Goal: Task Accomplishment & Management: Use online tool/utility

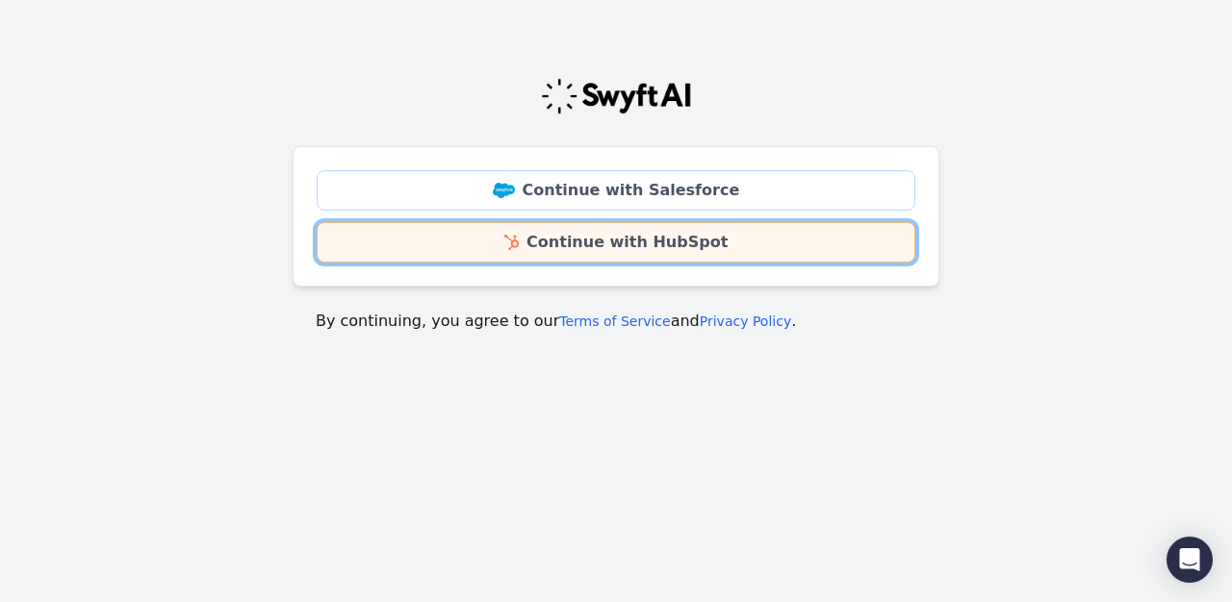
click at [694, 242] on link "Continue with HubSpot" at bounding box center [616, 242] width 598 height 40
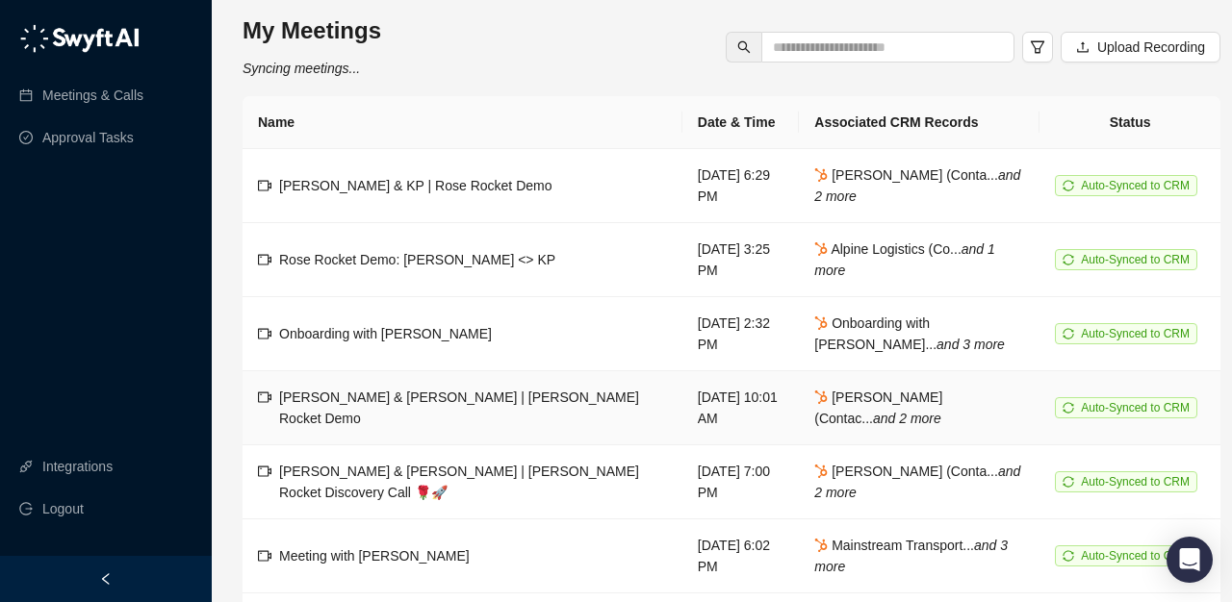
scroll to position [50, 0]
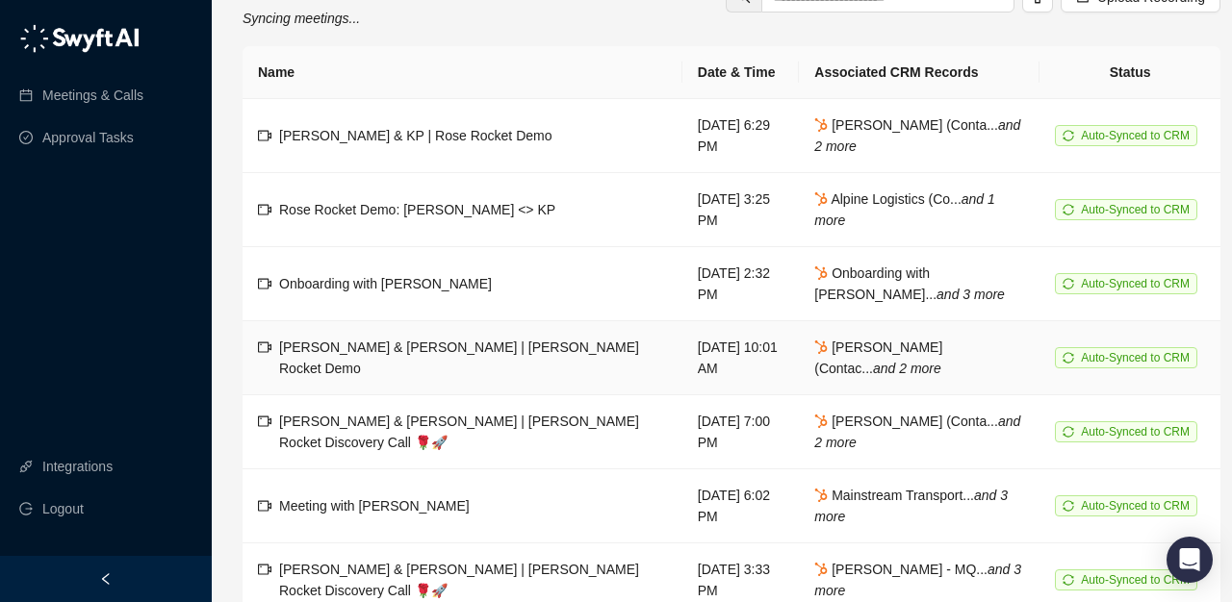
click at [464, 409] on td "[PERSON_NAME] & [PERSON_NAME] | [PERSON_NAME] Rocket Discovery Call 🌹🚀" at bounding box center [462, 432] width 440 height 74
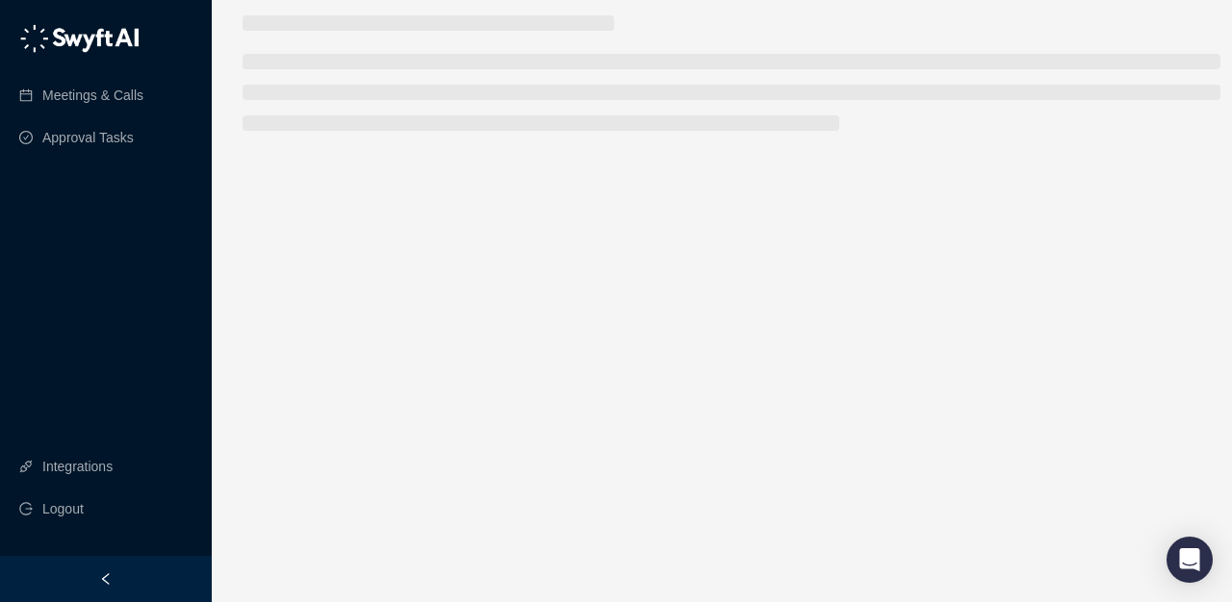
click at [96, 581] on div at bounding box center [106, 579] width 212 height 46
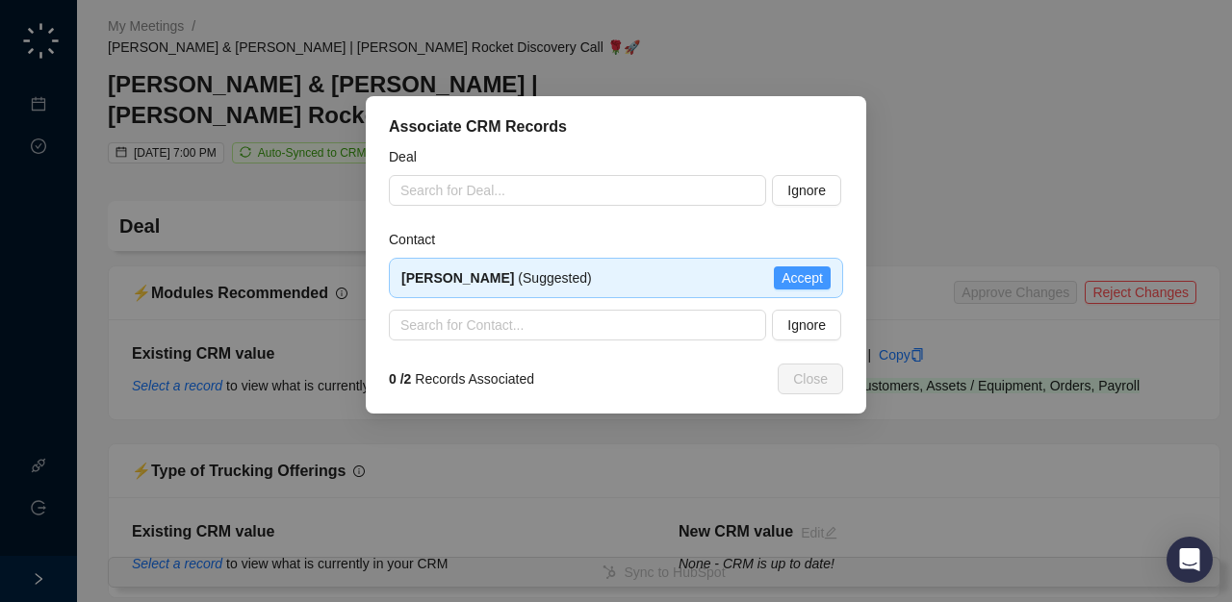
click at [822, 267] on span "Accept" at bounding box center [801, 277] width 41 height 21
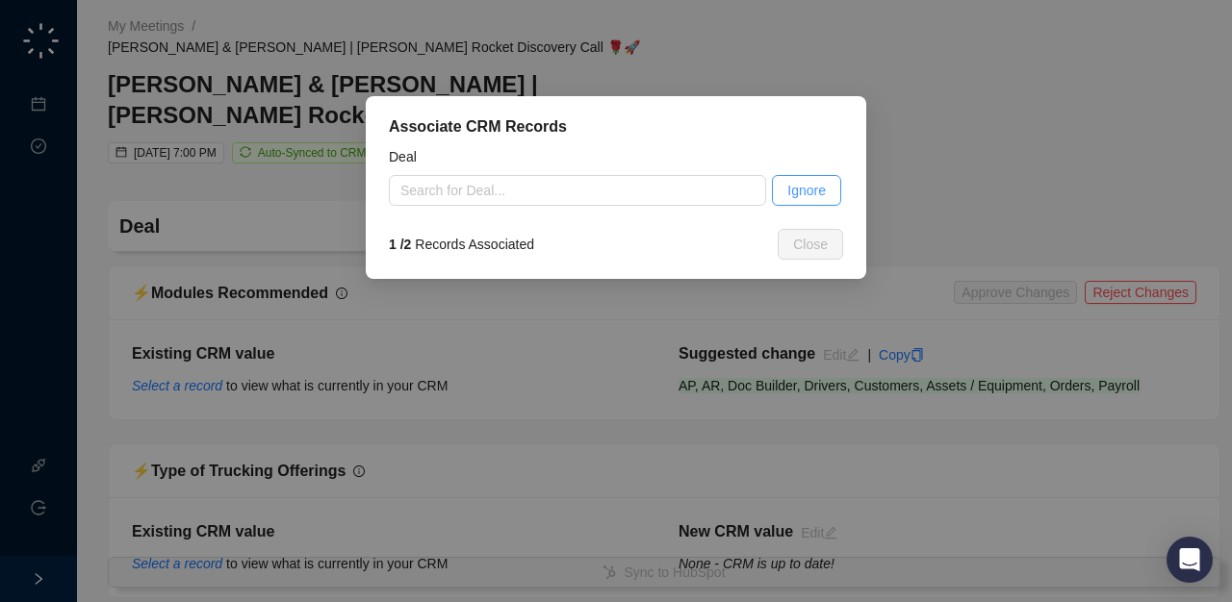
click at [811, 191] on span "Ignore" at bounding box center [806, 190] width 38 height 21
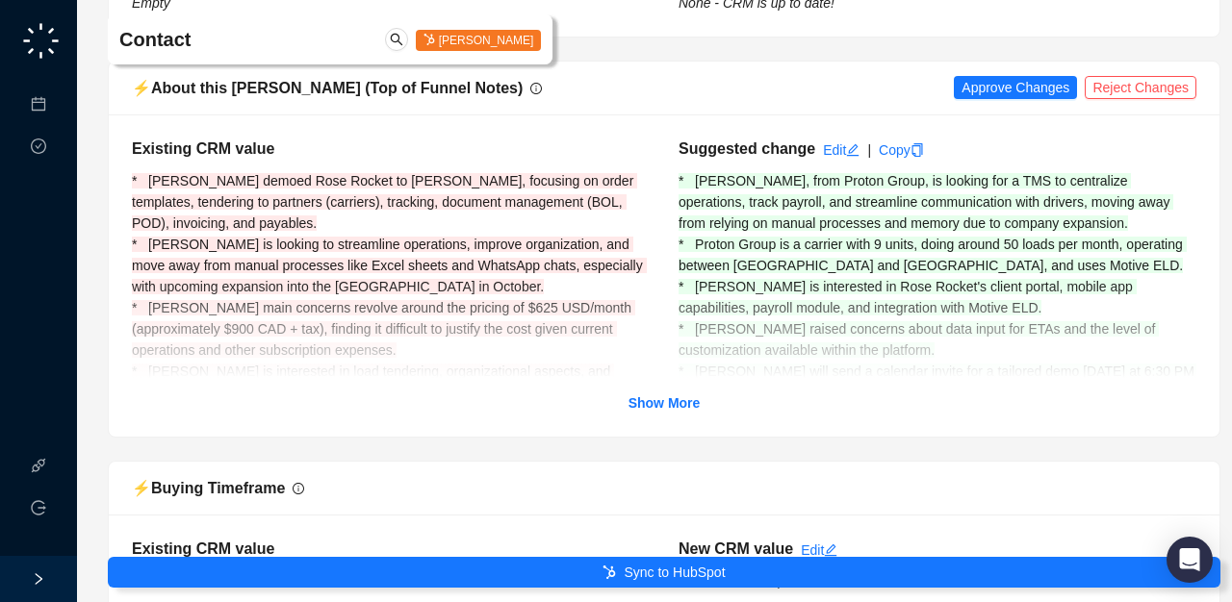
scroll to position [1703, 0]
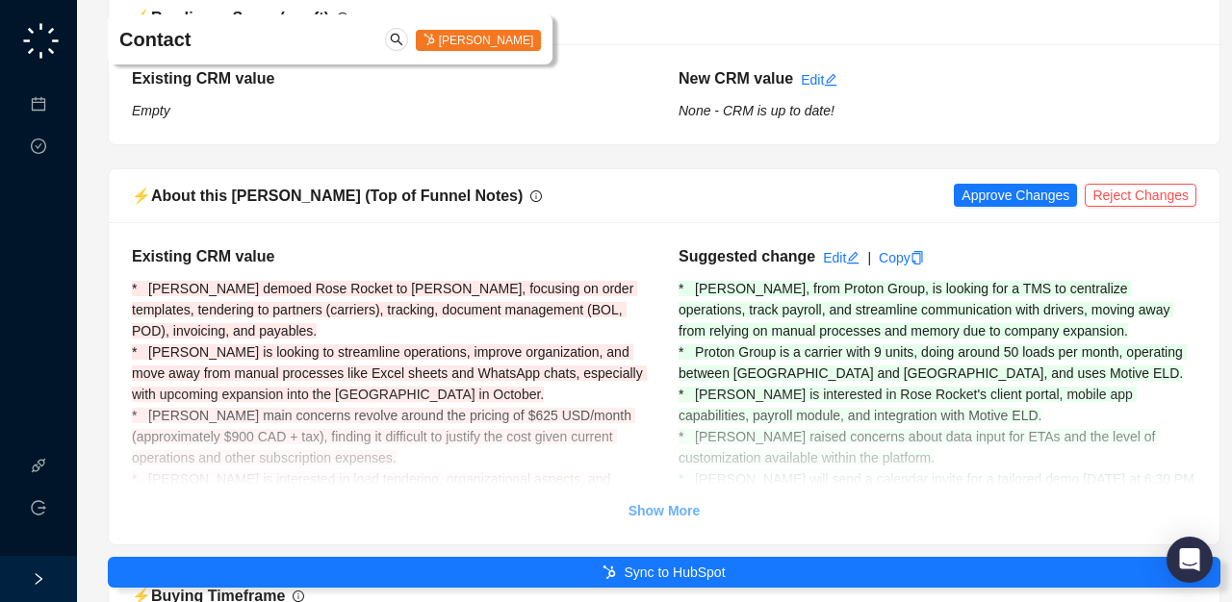
click at [660, 503] on strong "Show More" at bounding box center [664, 510] width 72 height 15
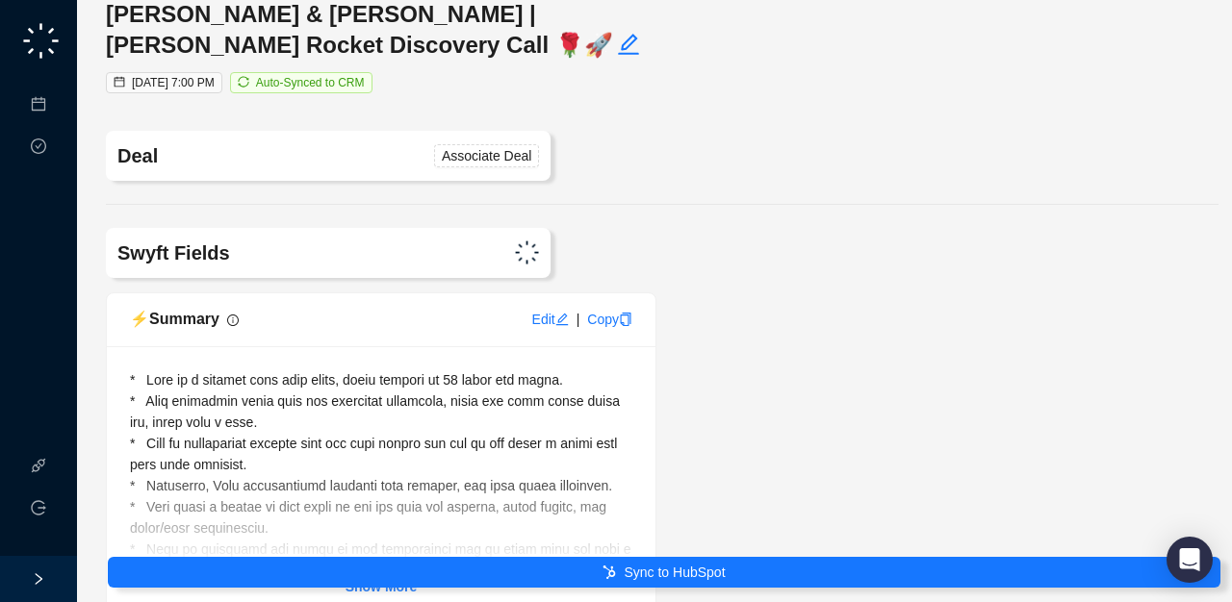
scroll to position [202, 2]
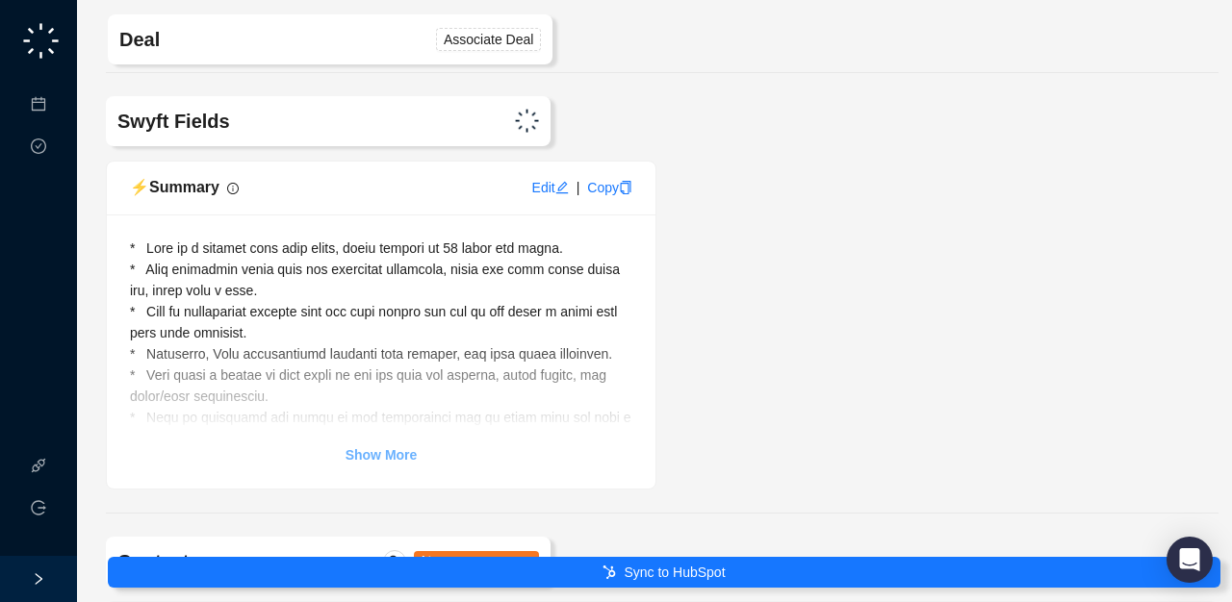
click at [395, 445] on link "Show More" at bounding box center [381, 455] width 72 height 21
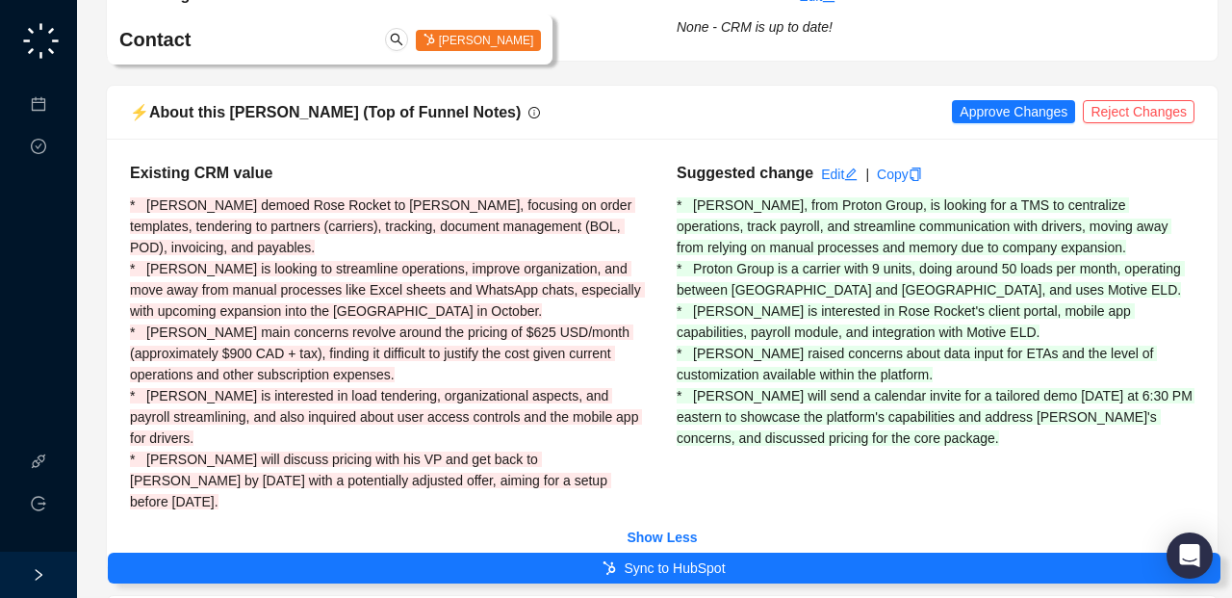
scroll to position [2301, 2]
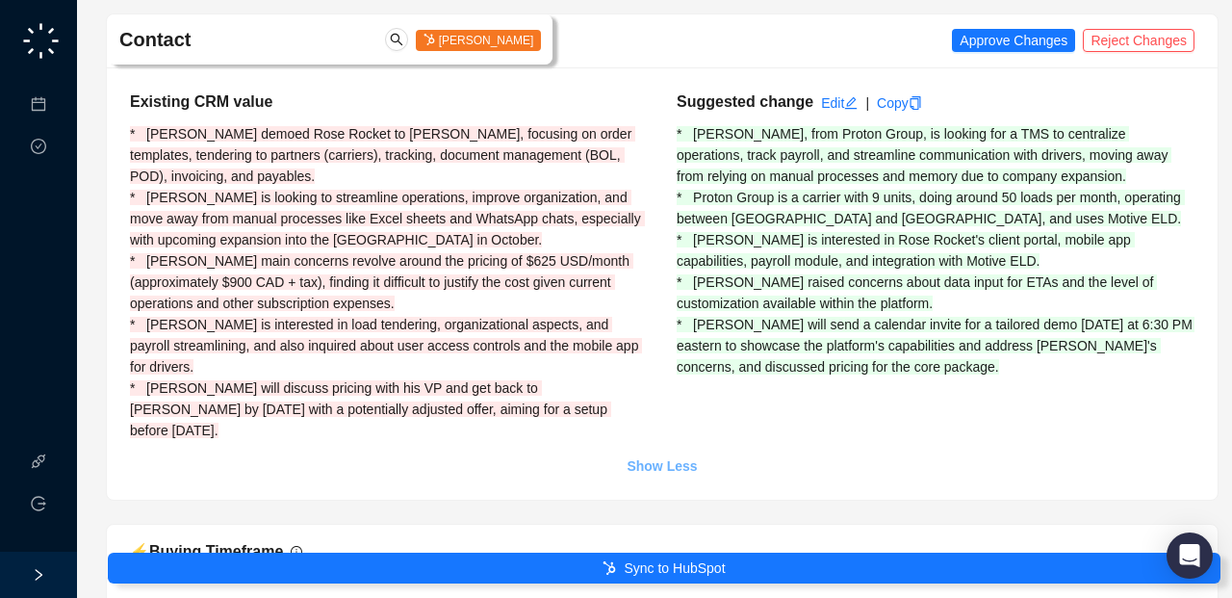
click at [680, 458] on strong "Show Less" at bounding box center [661, 465] width 70 height 15
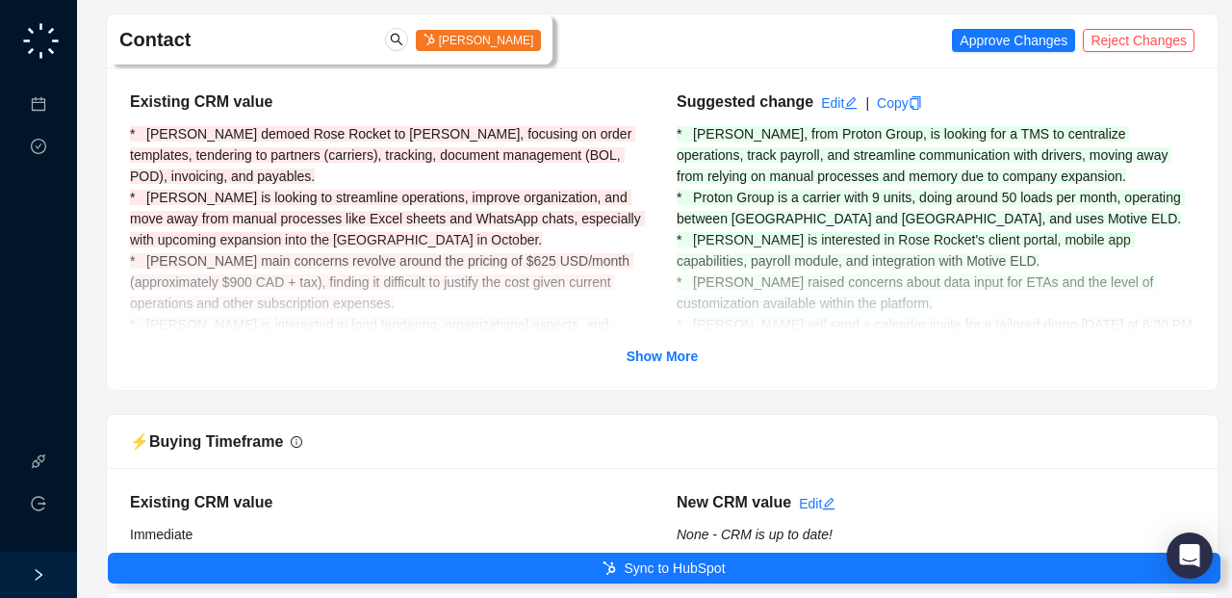
click at [682, 341] on div "Existing CRM value * [PERSON_NAME] demoed Rose Rocket to [PERSON_NAME], focusin…" at bounding box center [662, 228] width 1064 height 276
click at [680, 354] on strong "Show More" at bounding box center [662, 355] width 72 height 15
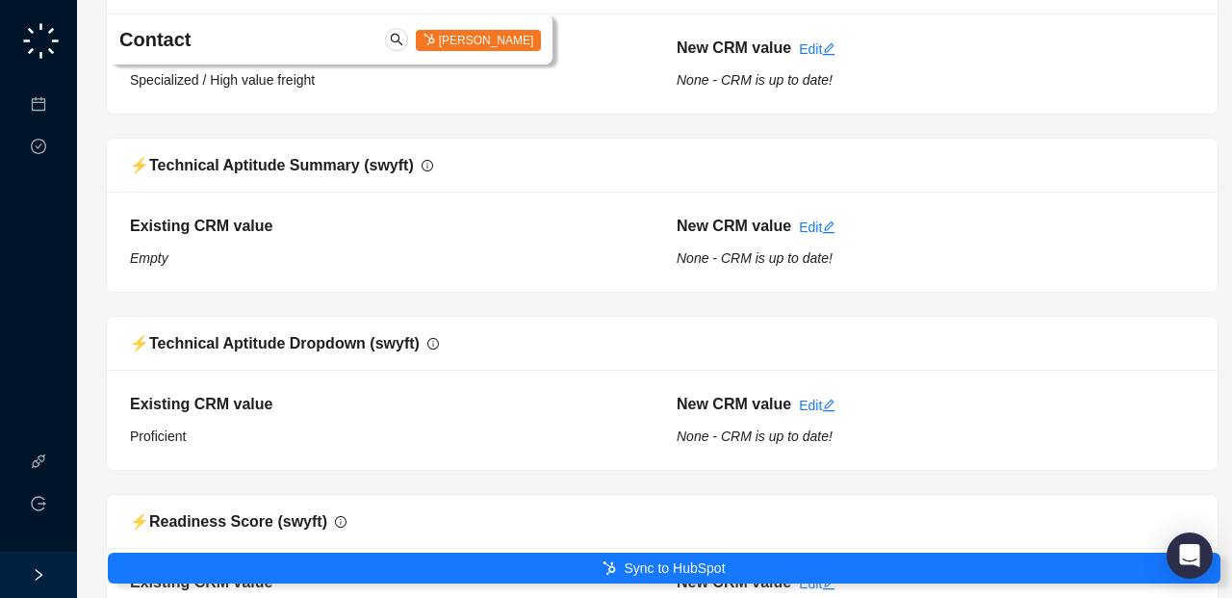
scroll to position [1584, 2]
